Goal: Task Accomplishment & Management: Manage account settings

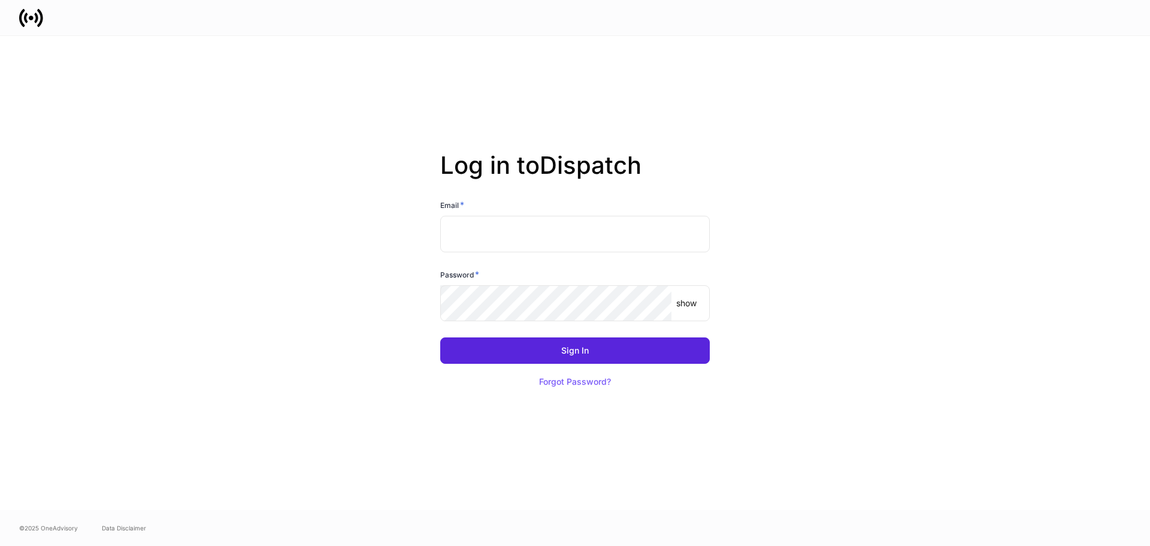
type input "**********"
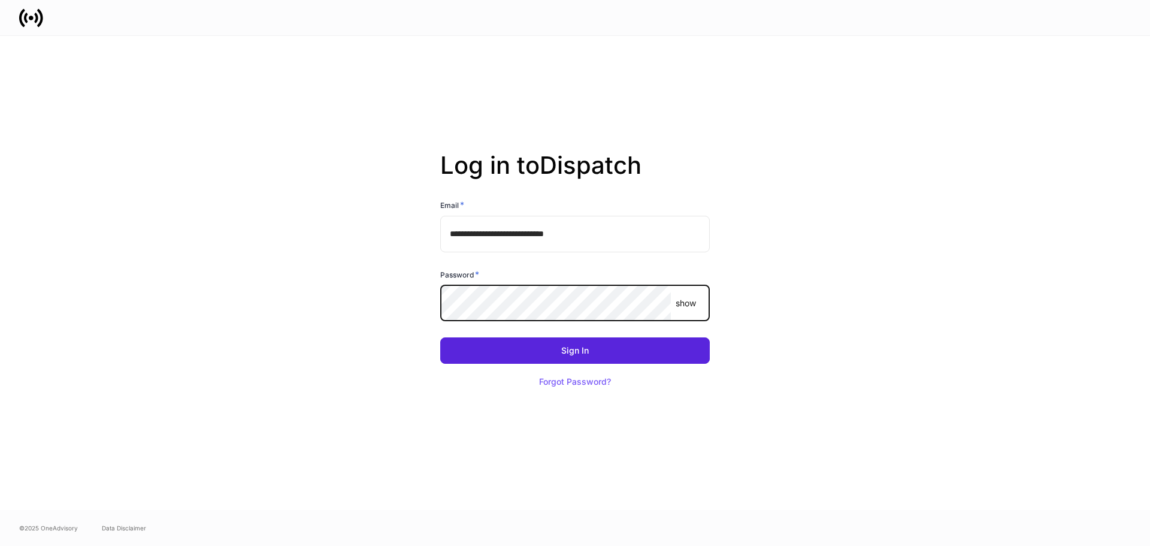
click at [440, 337] on button "Sign In" at bounding box center [575, 350] width 270 height 26
